Goal: Information Seeking & Learning: Learn about a topic

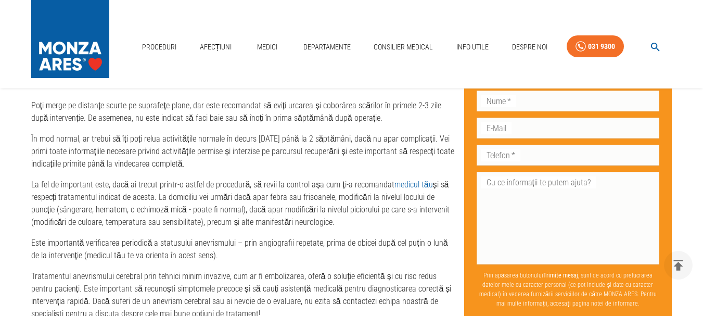
scroll to position [2288, 0]
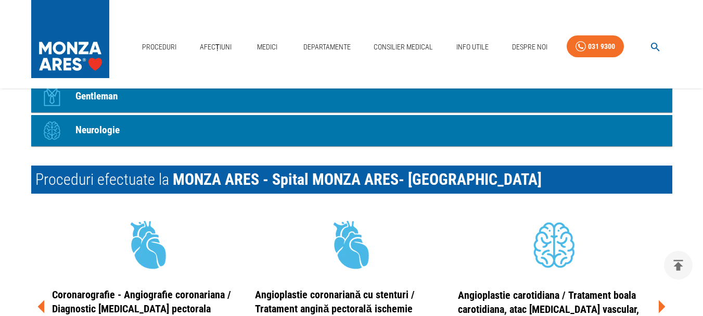
scroll to position [1144, 0]
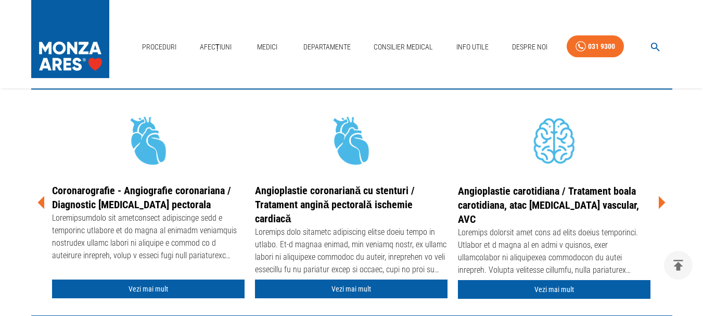
click at [659, 201] on icon at bounding box center [661, 202] width 7 height 13
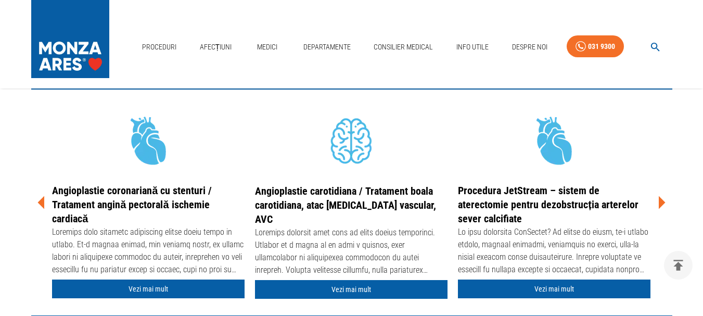
click at [659, 201] on icon at bounding box center [661, 202] width 7 height 13
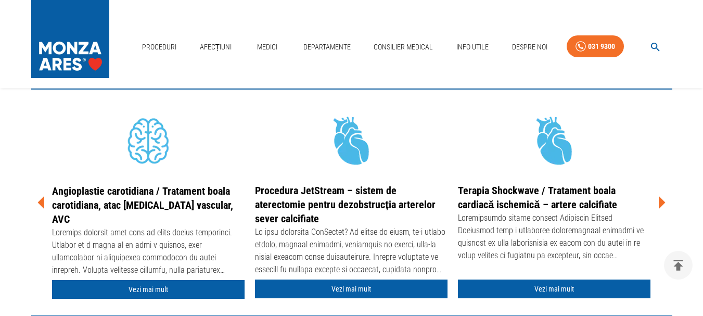
click at [659, 201] on icon at bounding box center [661, 202] width 7 height 13
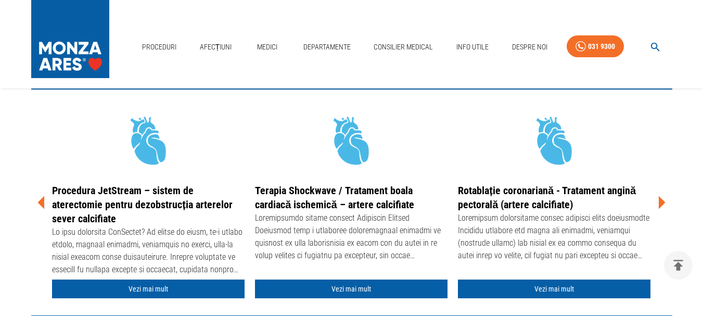
click at [659, 201] on icon at bounding box center [661, 202] width 7 height 13
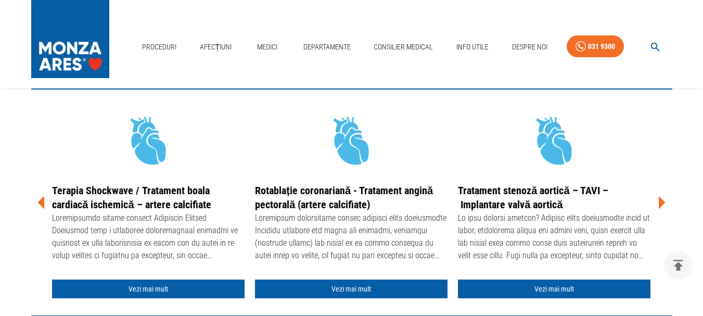
click at [659, 201] on icon at bounding box center [661, 202] width 7 height 13
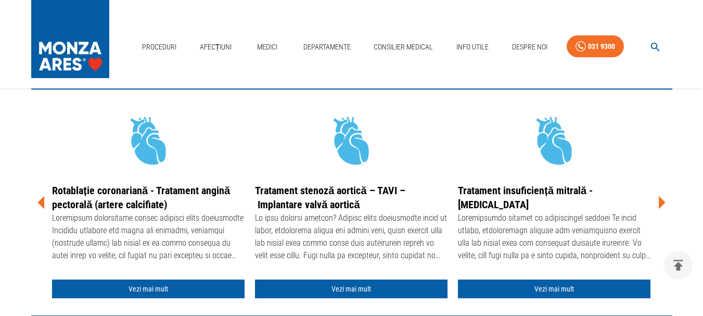
click at [659, 201] on icon at bounding box center [661, 202] width 7 height 13
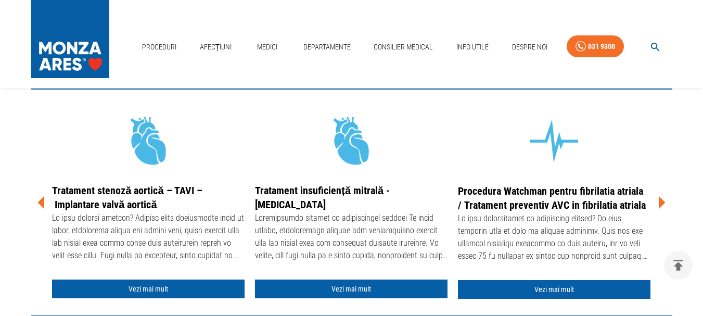
click at [659, 201] on icon at bounding box center [661, 202] width 7 height 13
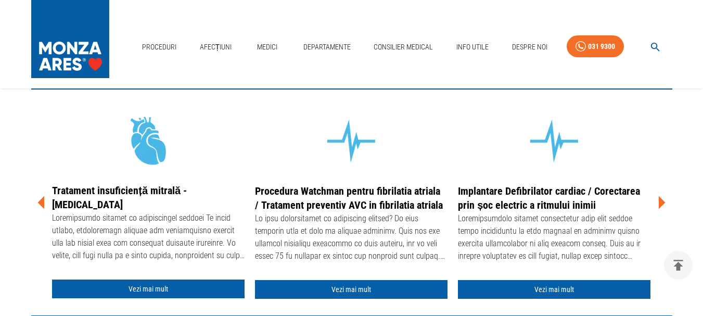
click at [659, 201] on icon at bounding box center [661, 202] width 7 height 13
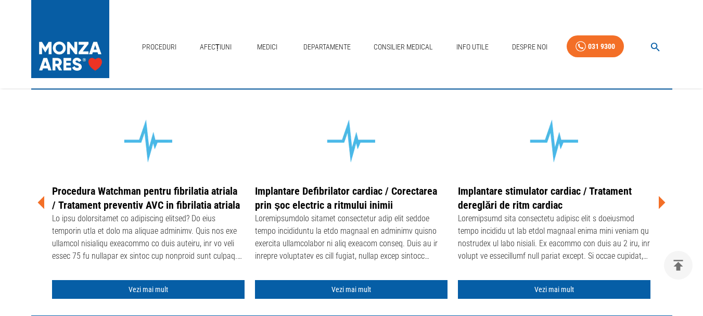
click at [659, 201] on icon at bounding box center [661, 202] width 7 height 13
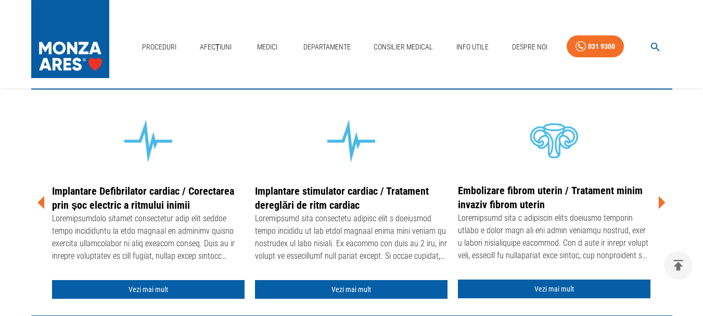
click at [659, 200] on icon at bounding box center [661, 202] width 7 height 13
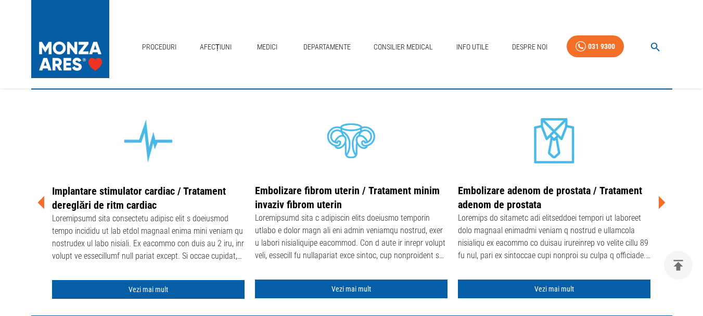
click at [659, 200] on icon at bounding box center [661, 202] width 7 height 13
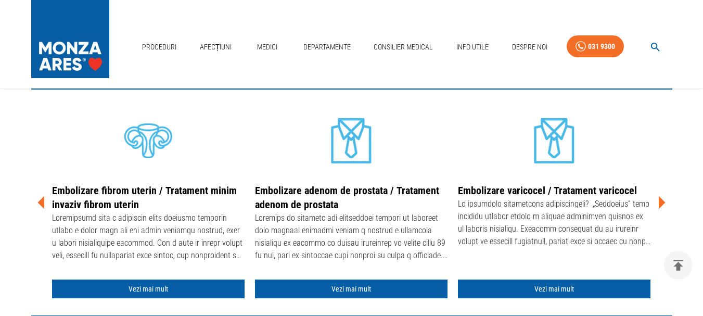
click at [659, 200] on icon at bounding box center [661, 202] width 7 height 13
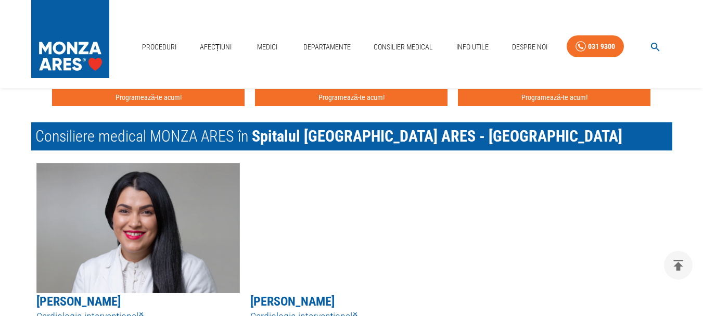
scroll to position [1664, 0]
